Goal: Task Accomplishment & Management: Use online tool/utility

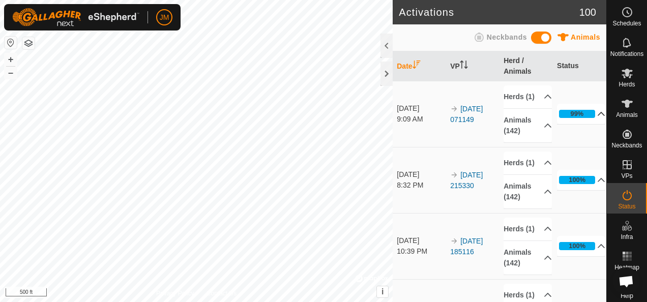
click at [586, 116] on p-accordion-header "99%" at bounding box center [581, 114] width 48 height 20
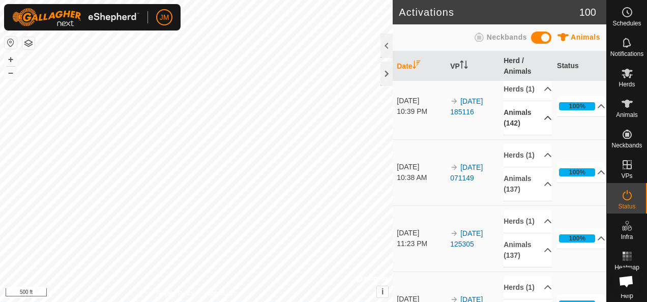
scroll to position [51, 0]
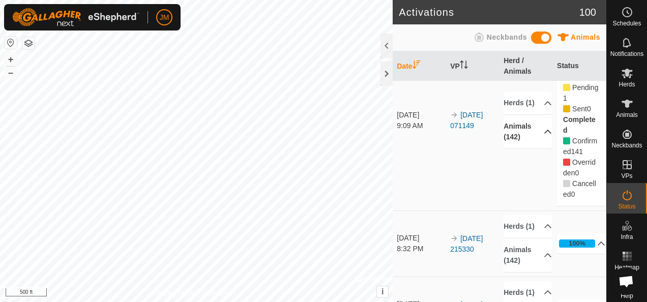
click at [536, 133] on p-accordion-header "Animals (142)" at bounding box center [527, 132] width 48 height 34
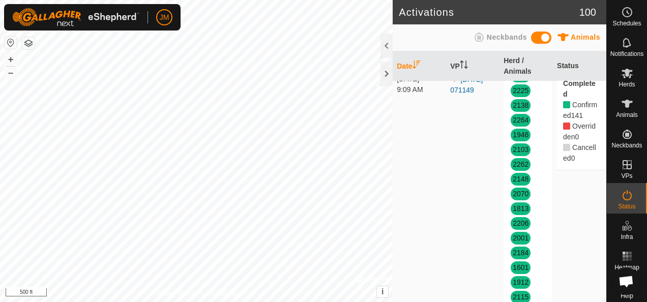
scroll to position [966, 0]
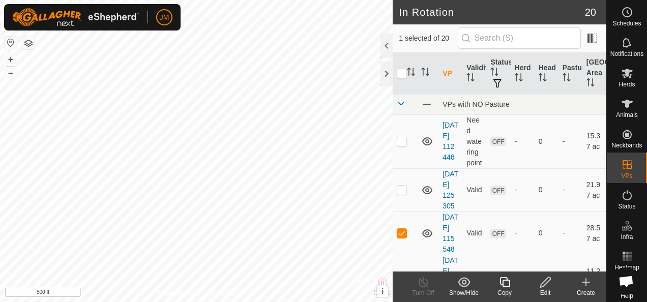
checkbox input "false"
checkbox input "true"
click at [545, 284] on icon at bounding box center [545, 282] width 10 height 10
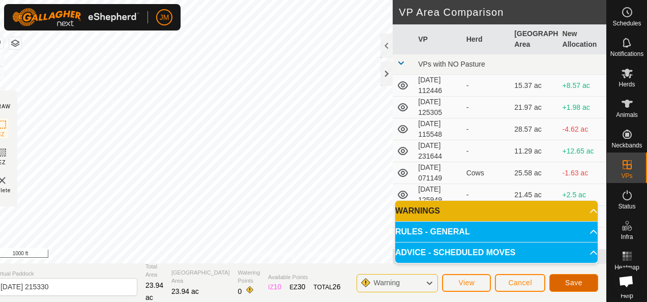
click at [560, 281] on button "Save" at bounding box center [573, 283] width 49 height 18
